Goal: Task Accomplishment & Management: Use online tool/utility

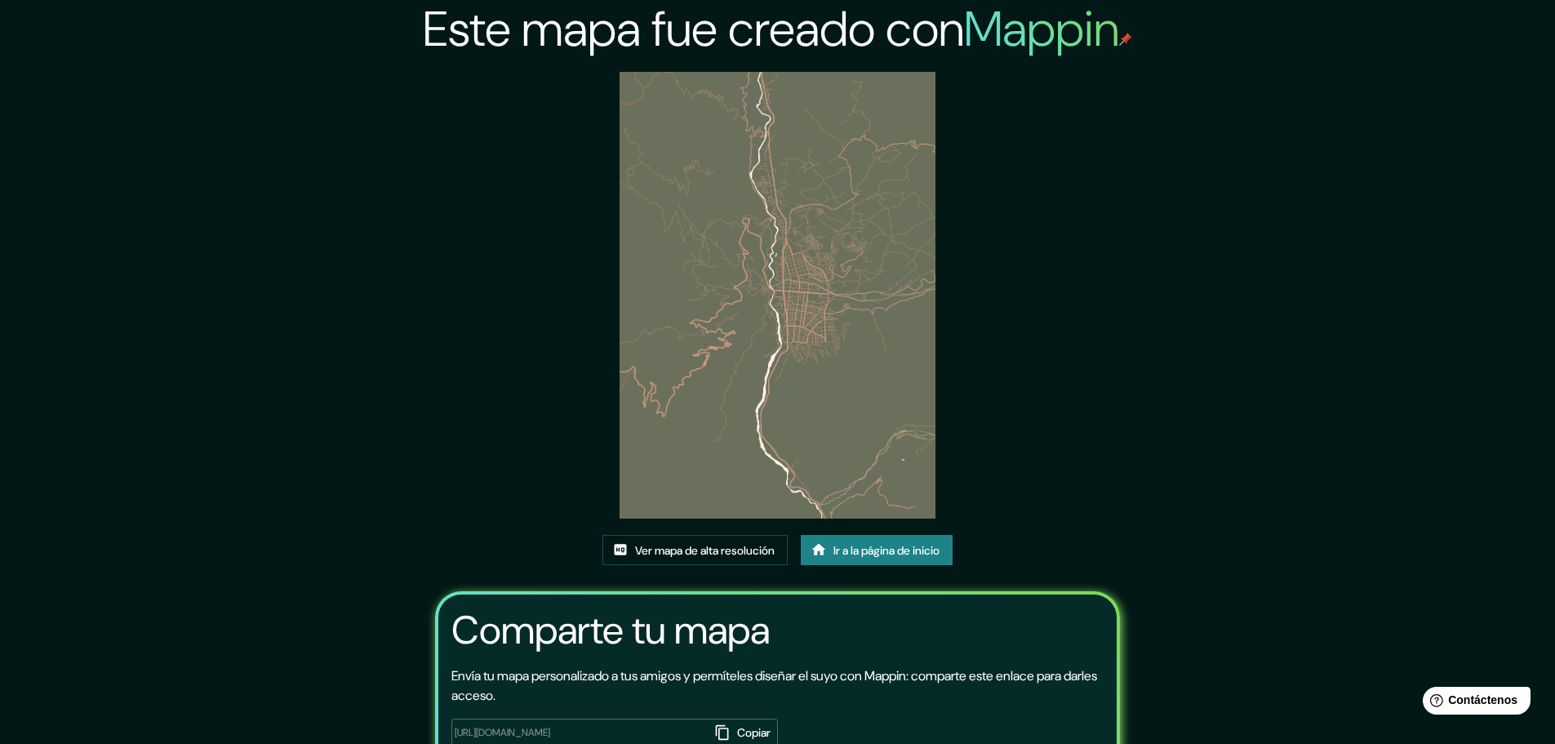
click at [877, 557] on font "Ir a la página de inicio" at bounding box center [886, 550] width 106 height 15
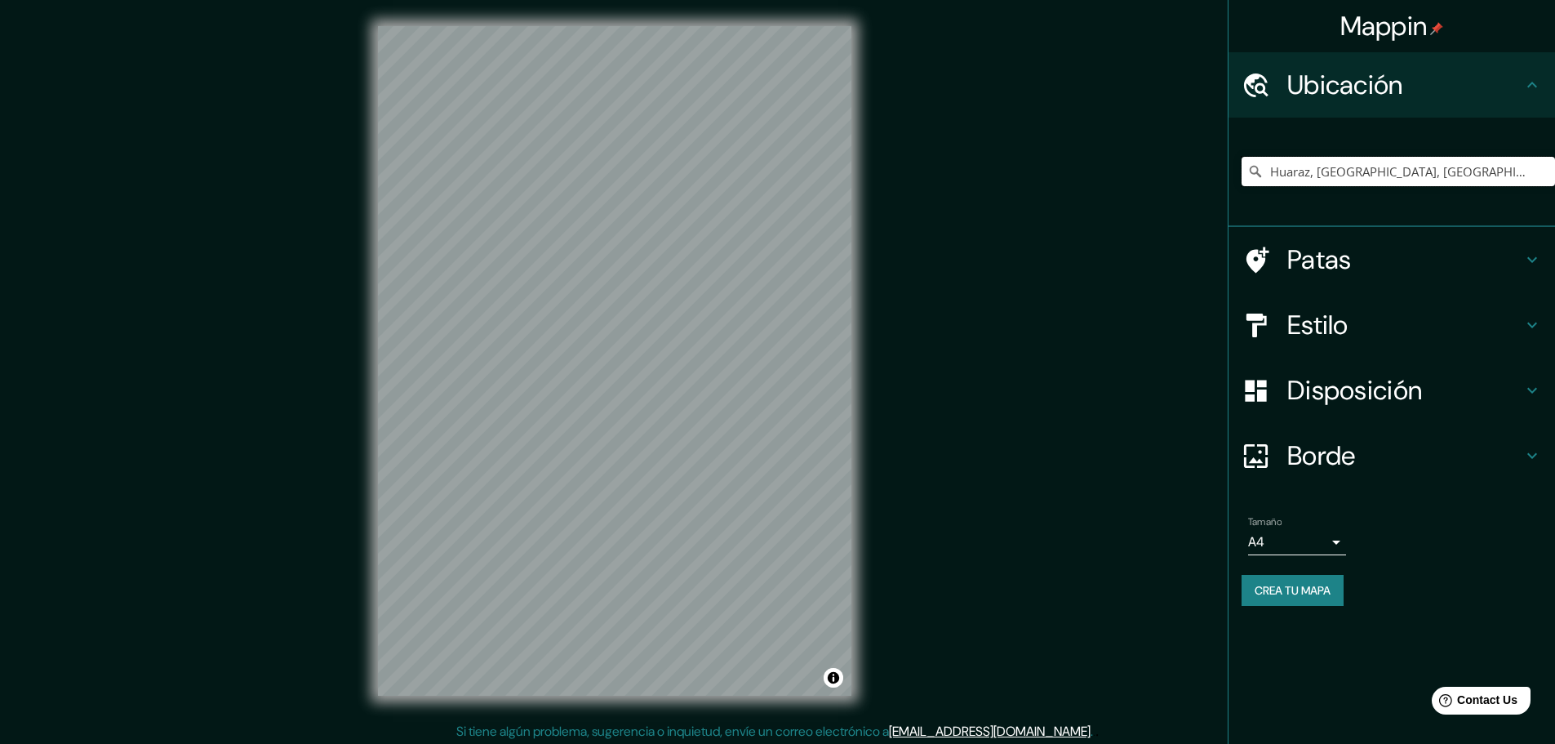
click at [1290, 171] on input "Huaraz, [GEOGRAPHIC_DATA], [GEOGRAPHIC_DATA]" at bounding box center [1398, 171] width 313 height 29
click at [1295, 171] on input "Huaraz, [GEOGRAPHIC_DATA], [GEOGRAPHIC_DATA]" at bounding box center [1398, 171] width 313 height 29
click at [1378, 167] on input "Pasaje Huaraz, [GEOGRAPHIC_DATA], [GEOGRAPHIC_DATA], [GEOGRAPHIC_DATA]" at bounding box center [1398, 171] width 313 height 29
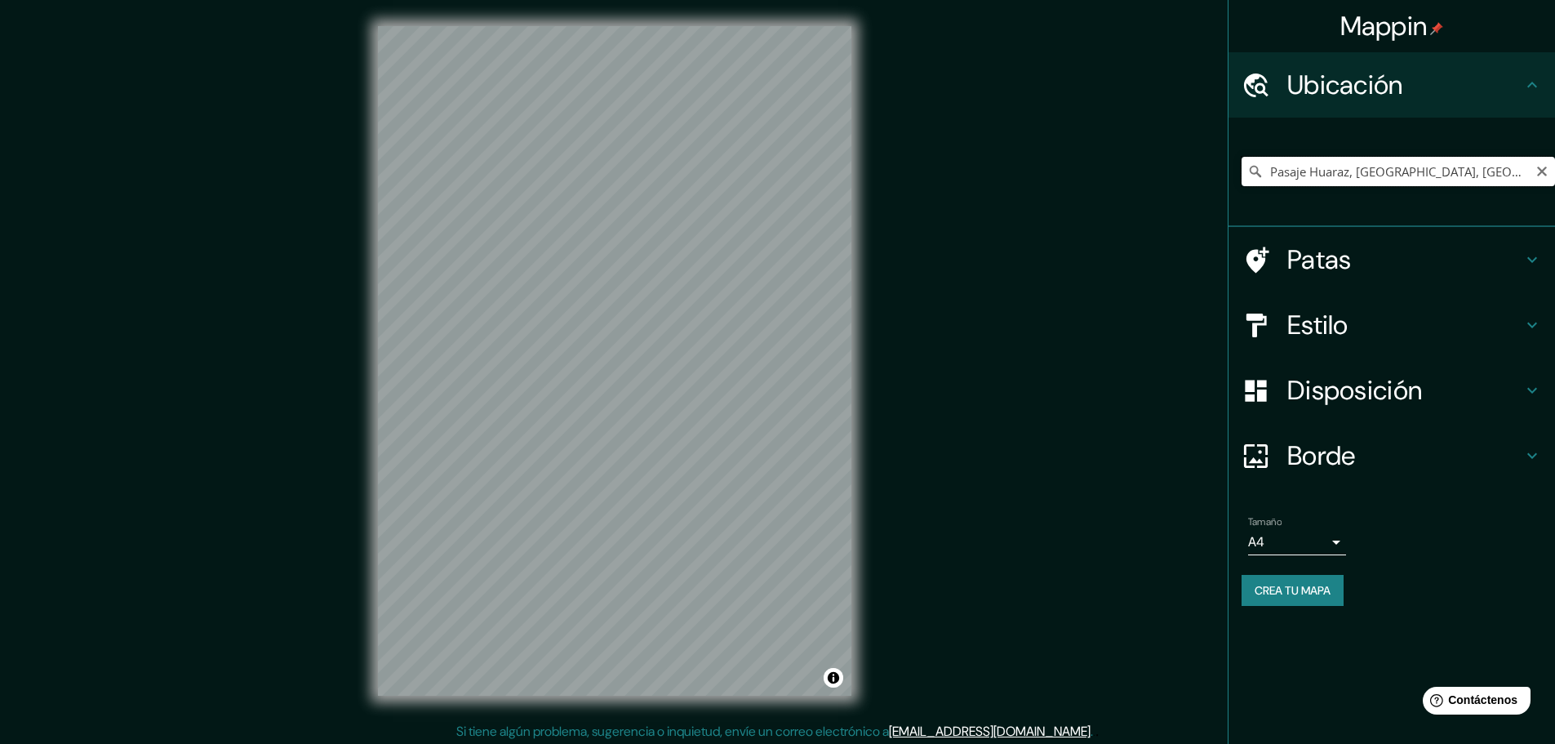
click at [1378, 167] on input "Pasaje Huaraz, [GEOGRAPHIC_DATA], [GEOGRAPHIC_DATA], [GEOGRAPHIC_DATA]" at bounding box center [1398, 171] width 313 height 29
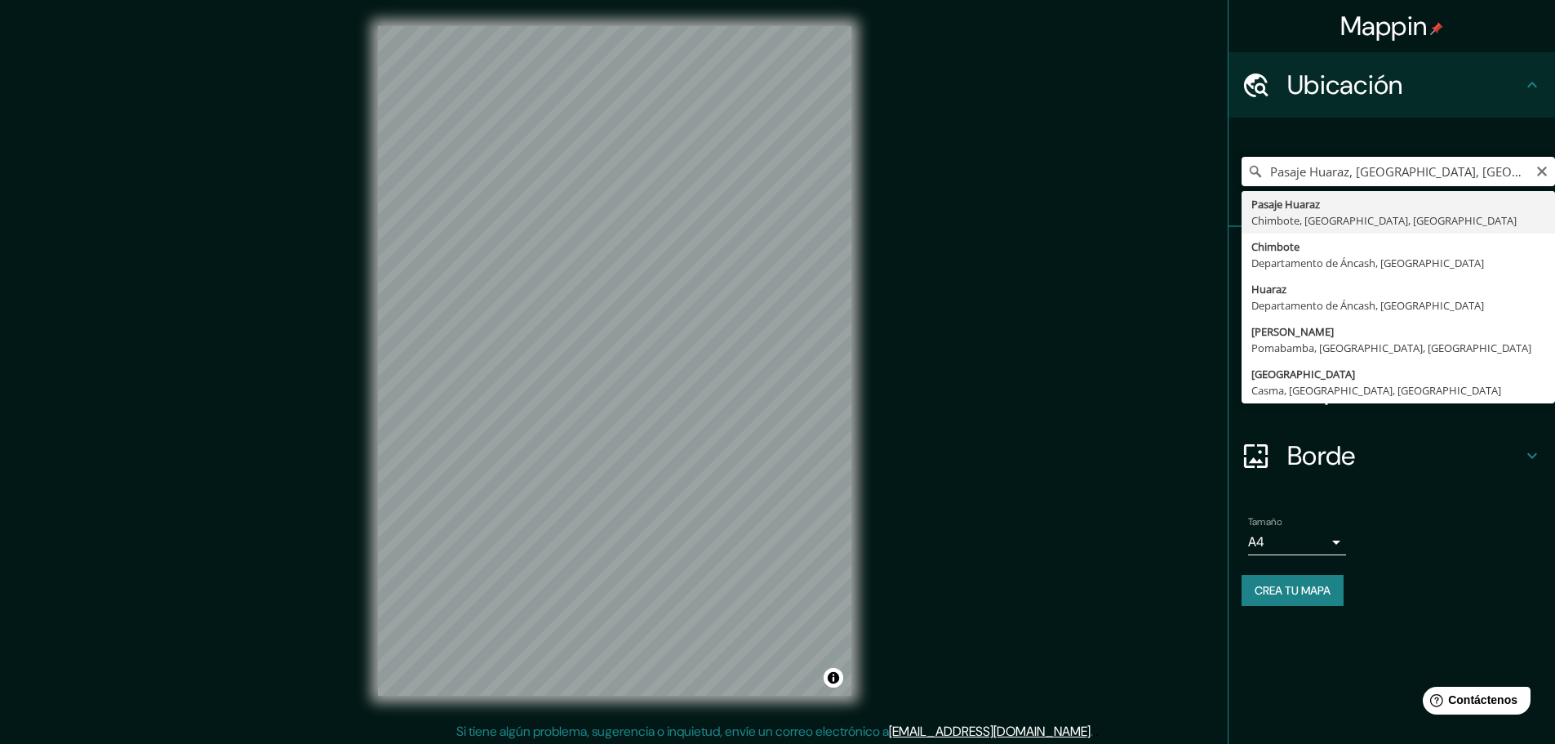
paste input "Huaraz"
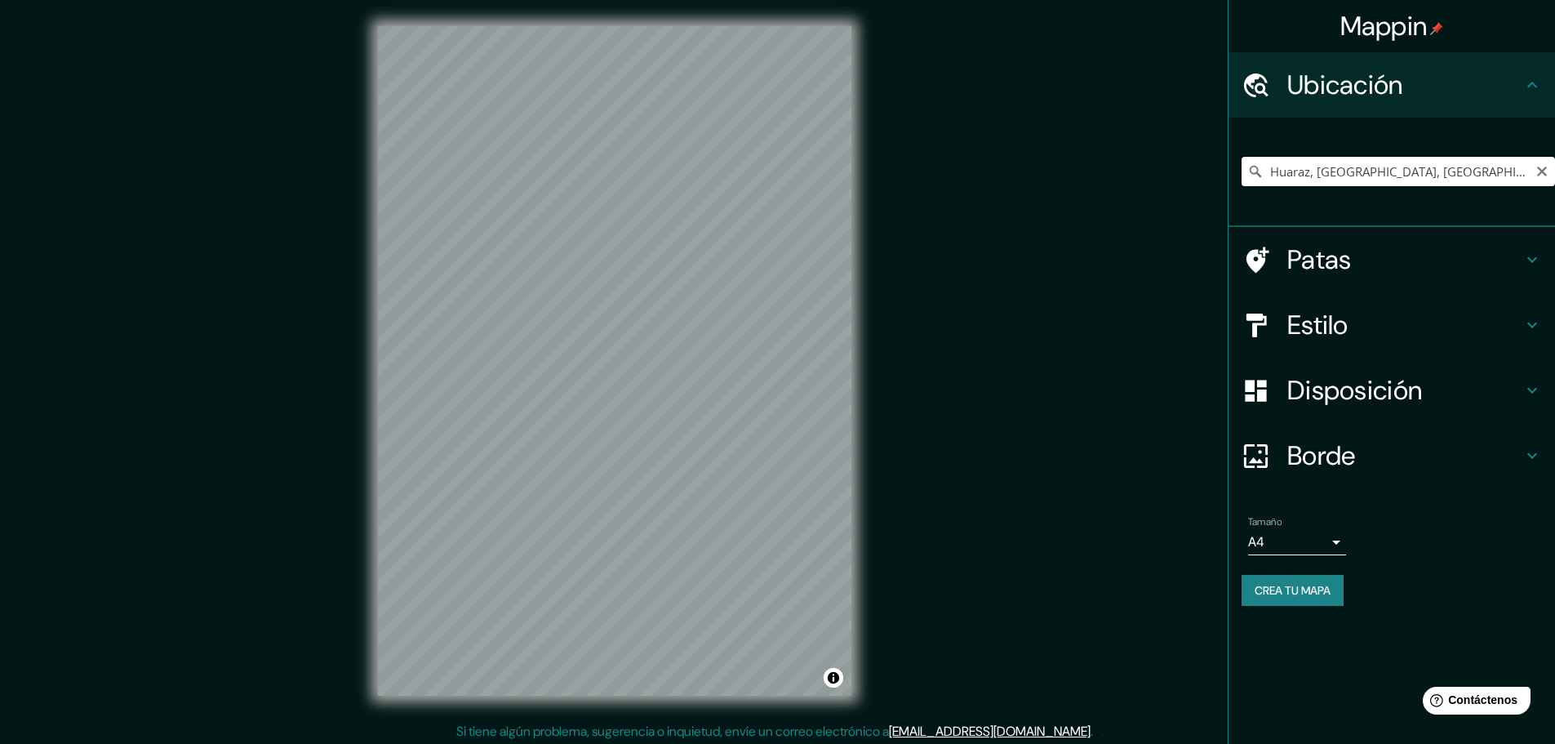
click at [1314, 175] on input "Huaraz, [GEOGRAPHIC_DATA], [GEOGRAPHIC_DATA]" at bounding box center [1398, 171] width 313 height 29
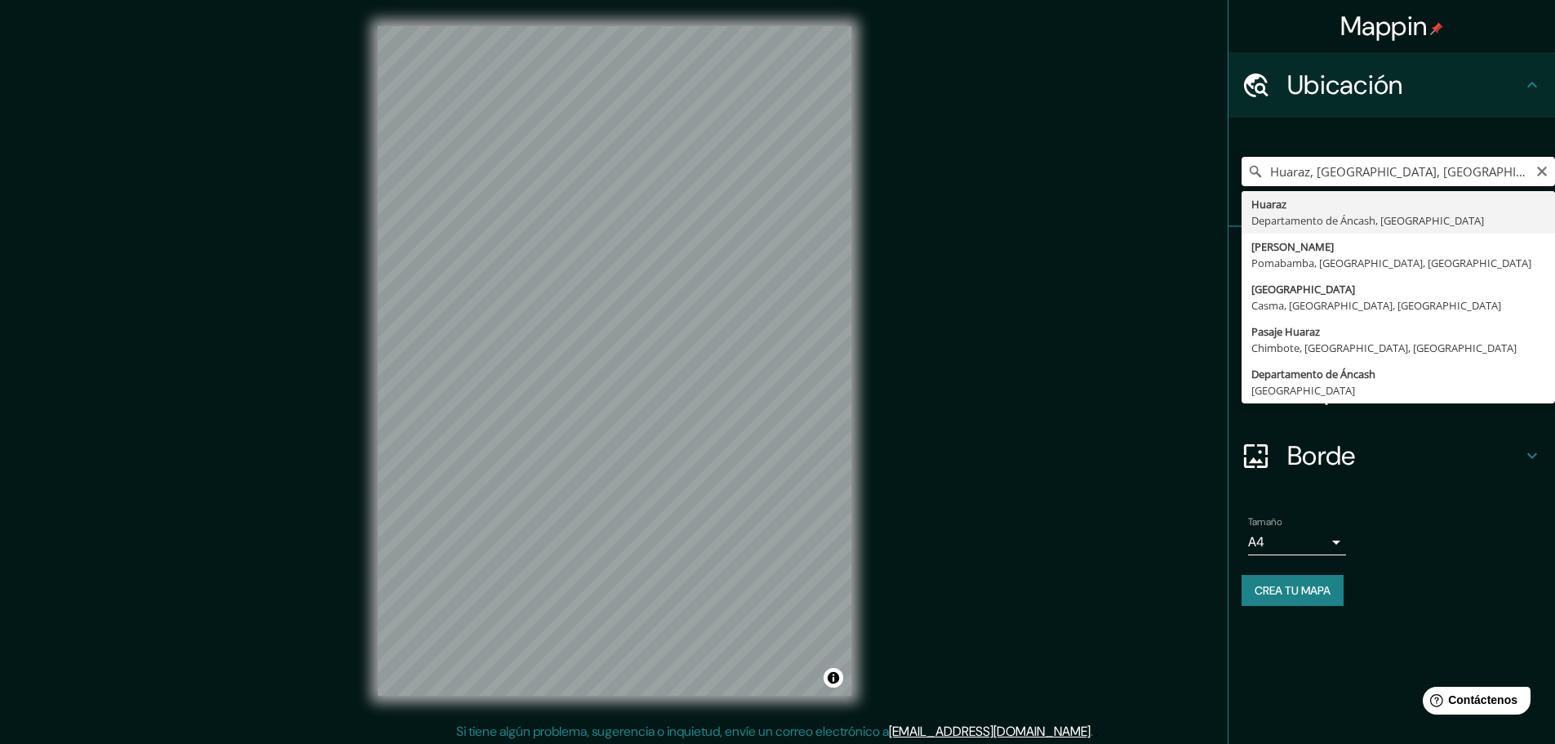
click at [1314, 175] on input "Huaraz, [GEOGRAPHIC_DATA], [GEOGRAPHIC_DATA]" at bounding box center [1398, 171] width 313 height 29
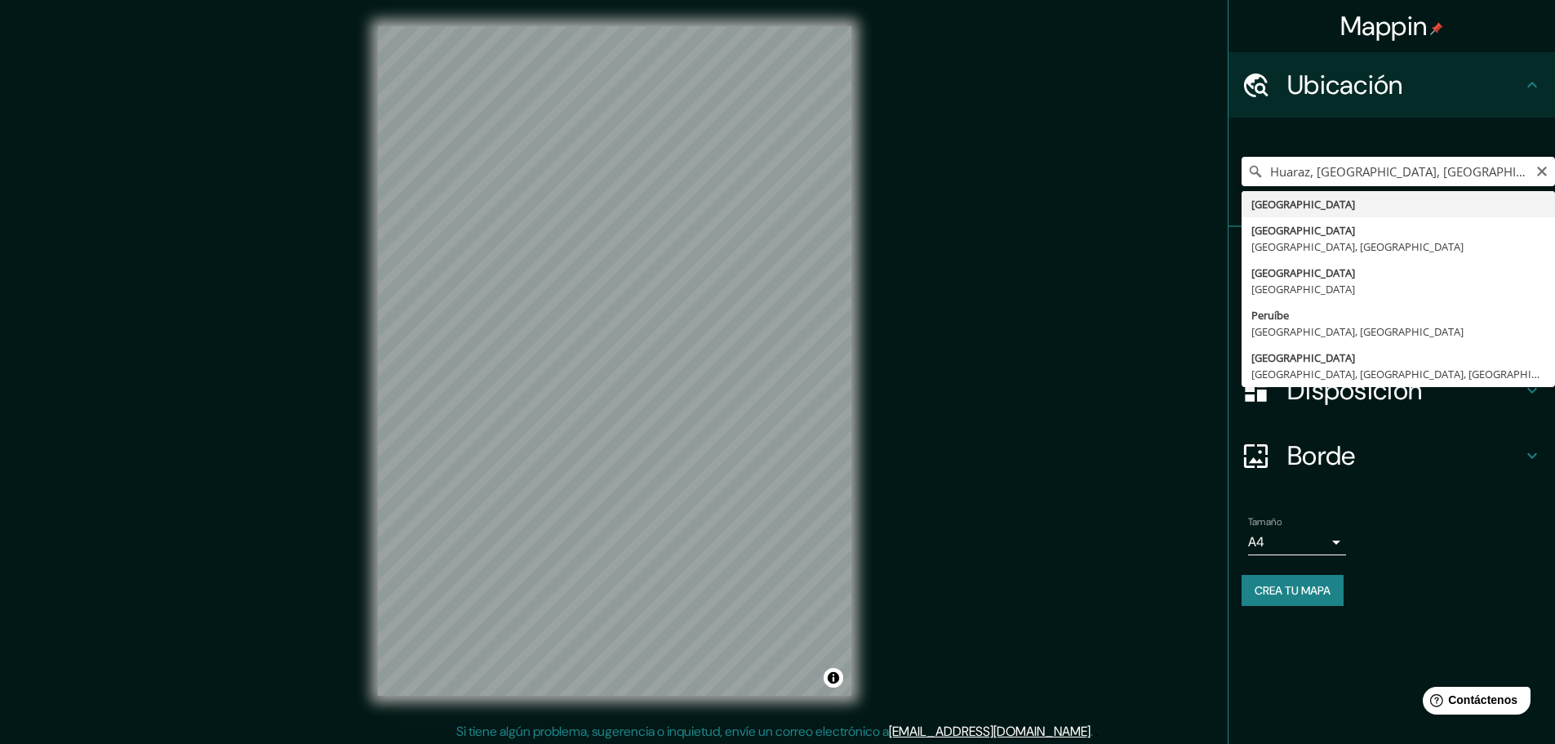
type input "[GEOGRAPHIC_DATA]"
